Goal: Transaction & Acquisition: Purchase product/service

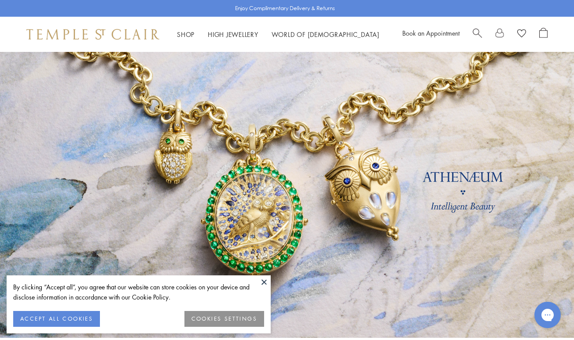
click at [73, 319] on button "ACCEPT ALL COOKIES" at bounding box center [56, 319] width 87 height 16
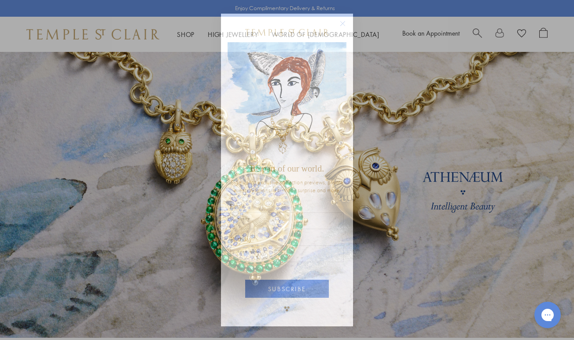
click at [343, 23] on circle "Close dialog" at bounding box center [343, 23] width 11 height 11
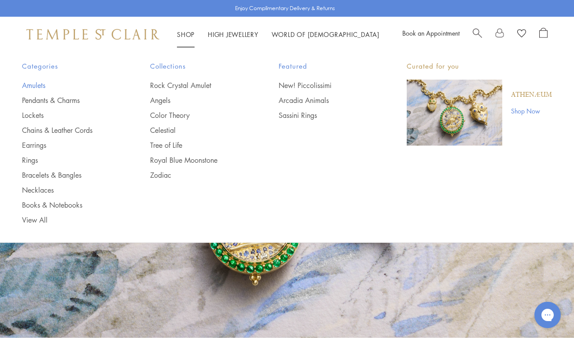
click at [41, 87] on link "Amulets" at bounding box center [68, 86] width 93 height 10
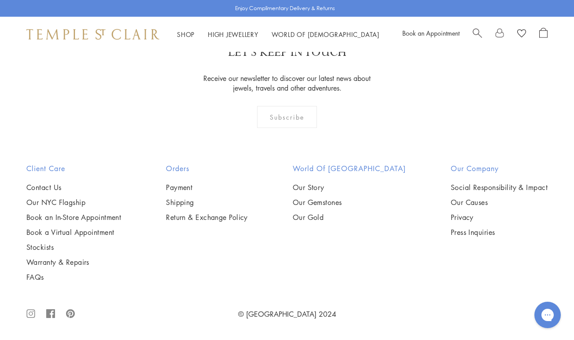
scroll to position [3011, 0]
click at [0, 0] on img at bounding box center [0, 0] width 0 height 0
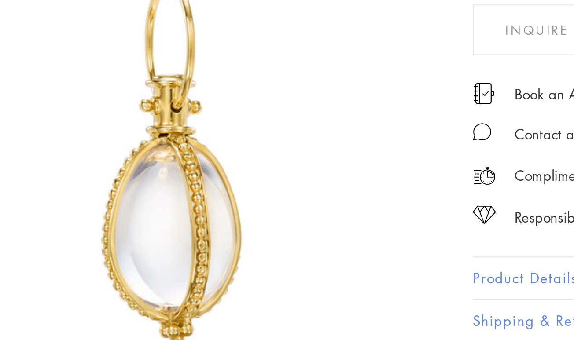
scroll to position [10, 0]
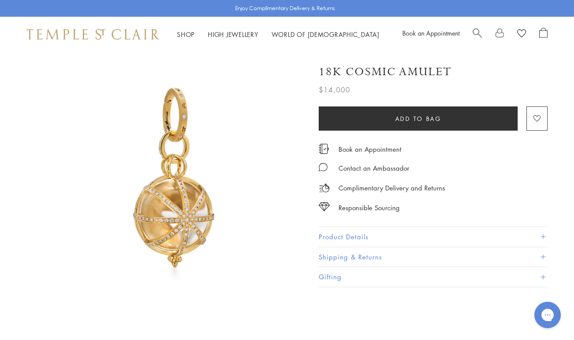
scroll to position [6, 0]
